Goal: Navigation & Orientation: Find specific page/section

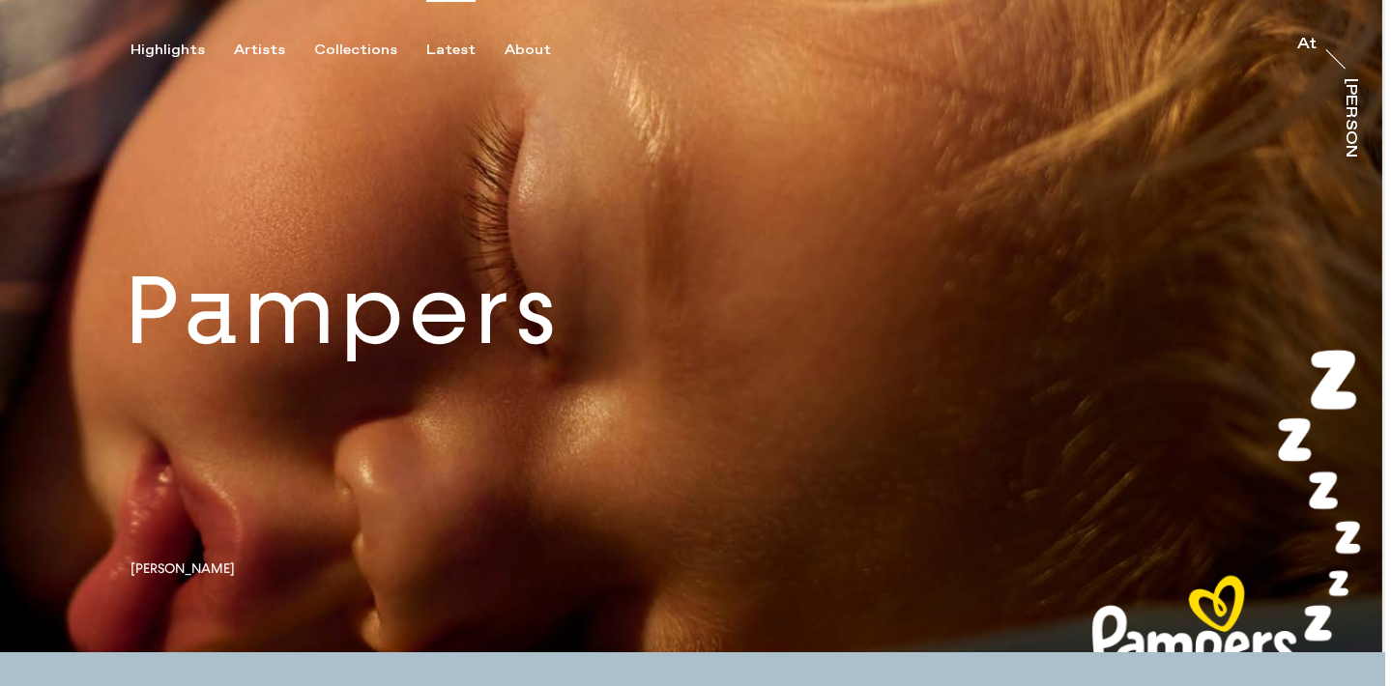
click at [433, 48] on div "Latest" at bounding box center [450, 50] width 49 height 17
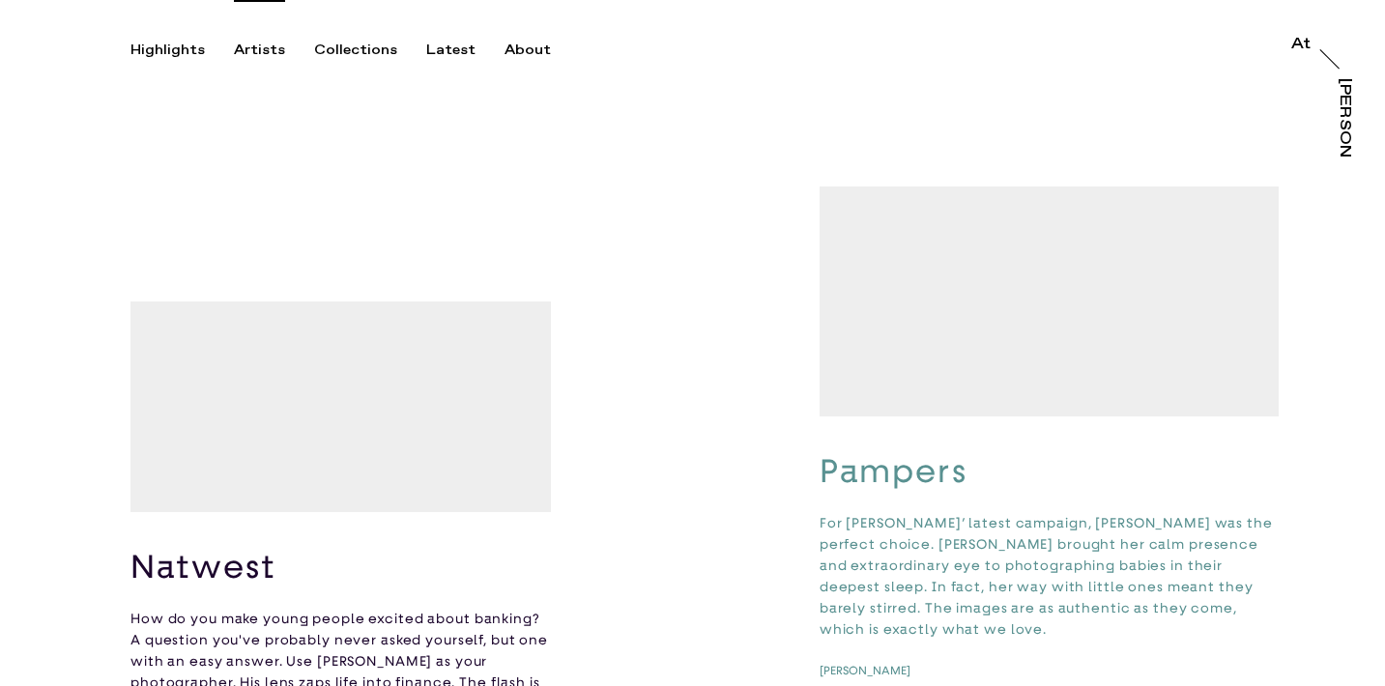
click at [251, 51] on div "Artists" at bounding box center [259, 50] width 51 height 17
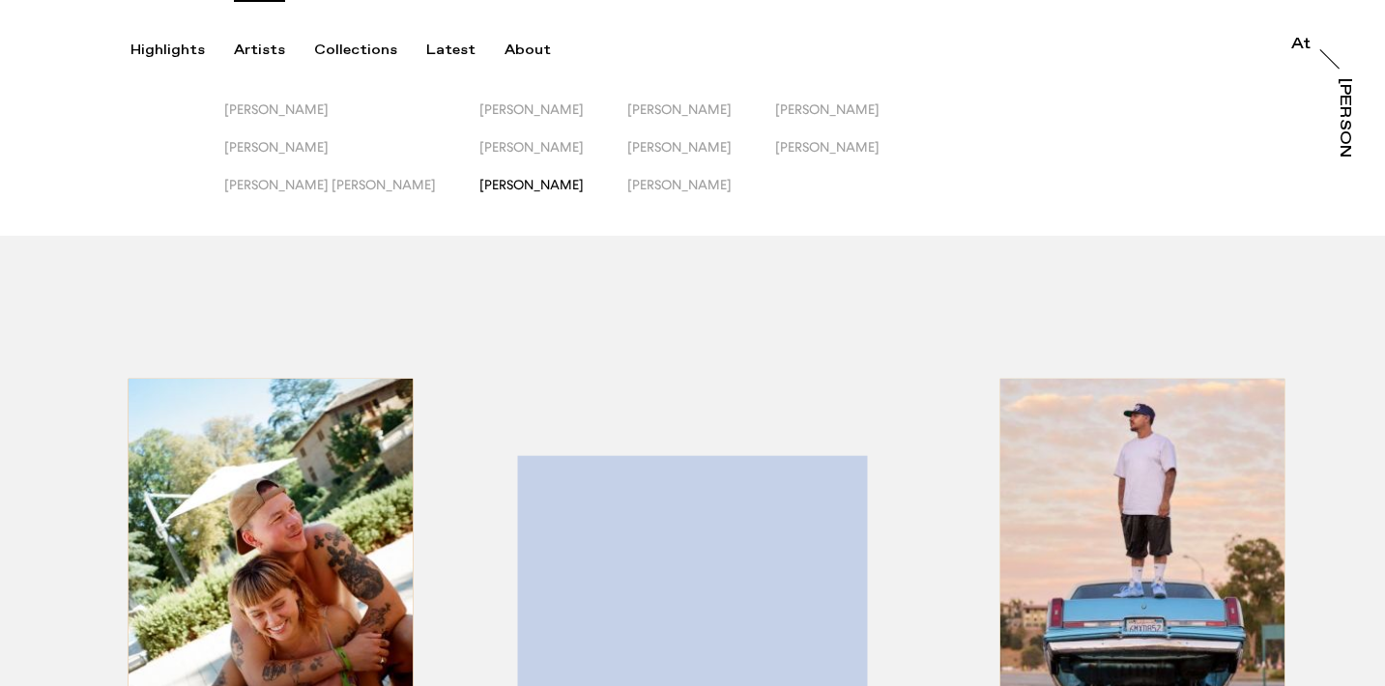
click at [479, 191] on span "[PERSON_NAME]" at bounding box center [531, 184] width 104 height 15
click at [267, 152] on span "[PERSON_NAME]" at bounding box center [276, 146] width 104 height 15
click at [305, 197] on button "[PERSON_NAME] [PERSON_NAME]" at bounding box center [351, 196] width 255 height 38
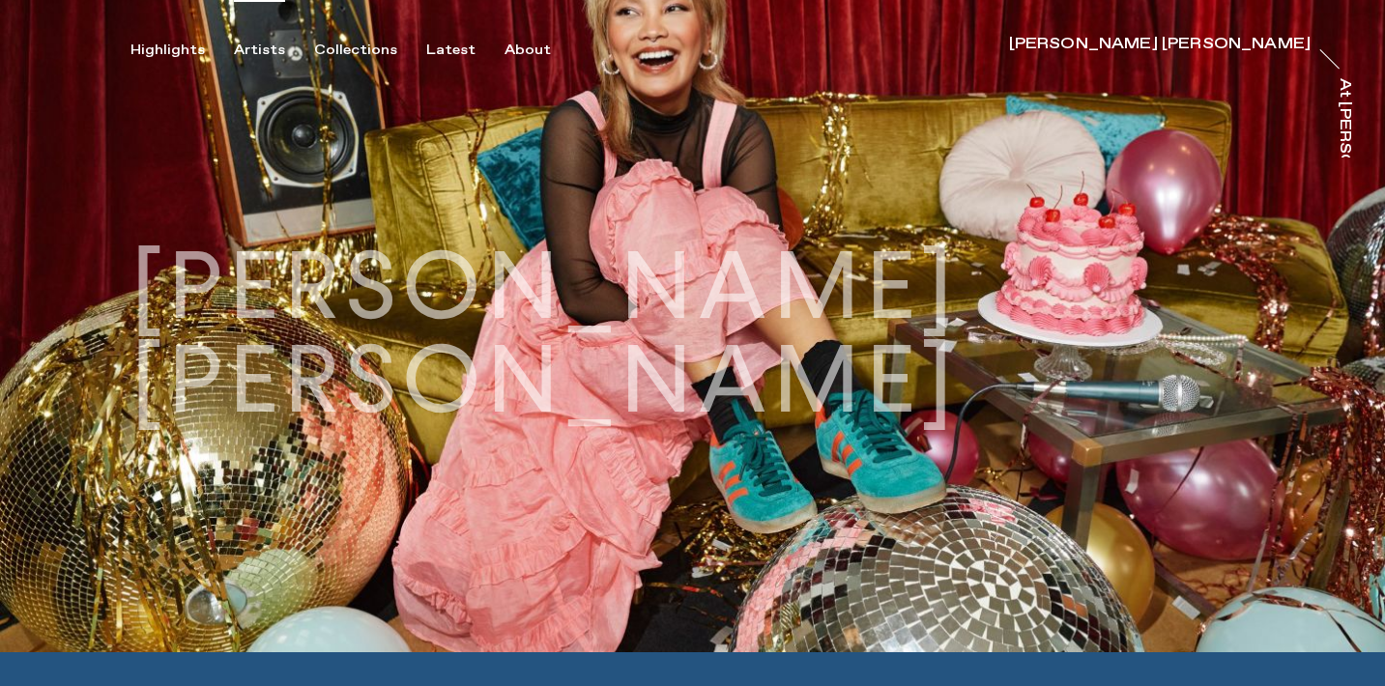
click at [238, 53] on div "Artists" at bounding box center [259, 50] width 51 height 17
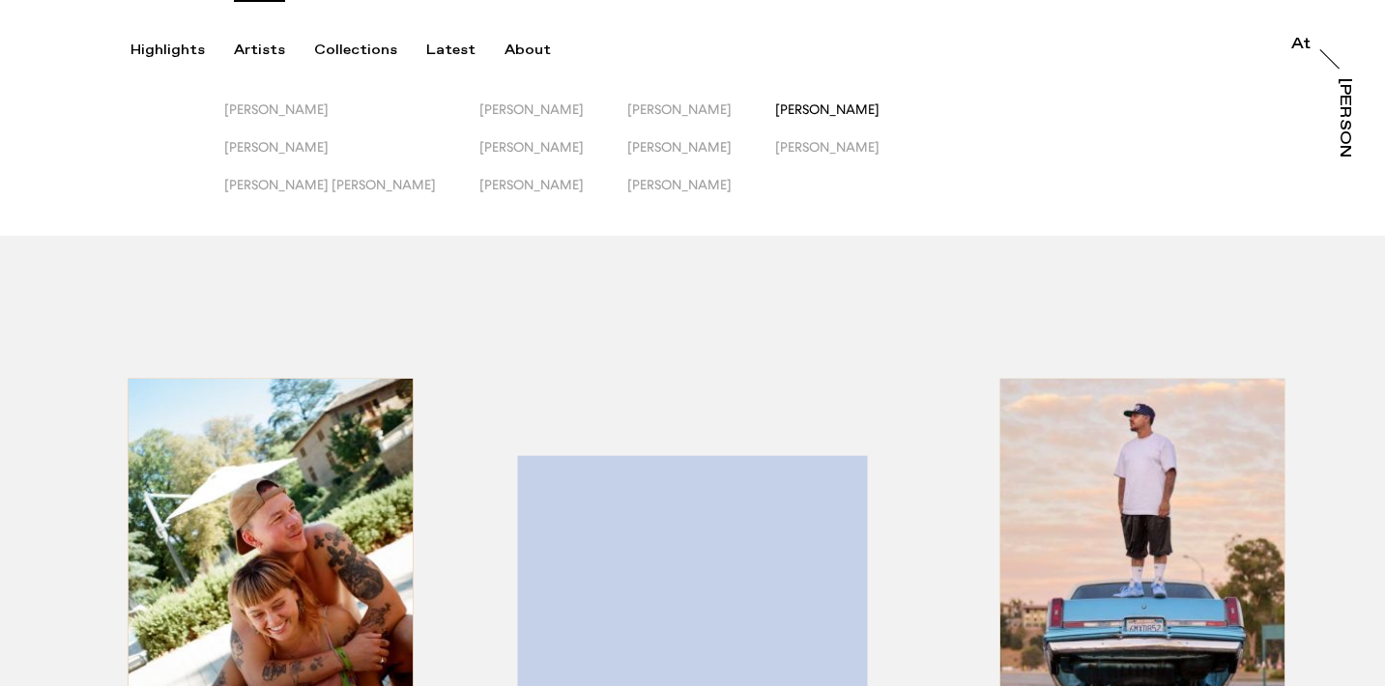
click at [775, 110] on span "[PERSON_NAME]" at bounding box center [827, 108] width 104 height 15
